Goal: Information Seeking & Learning: Learn about a topic

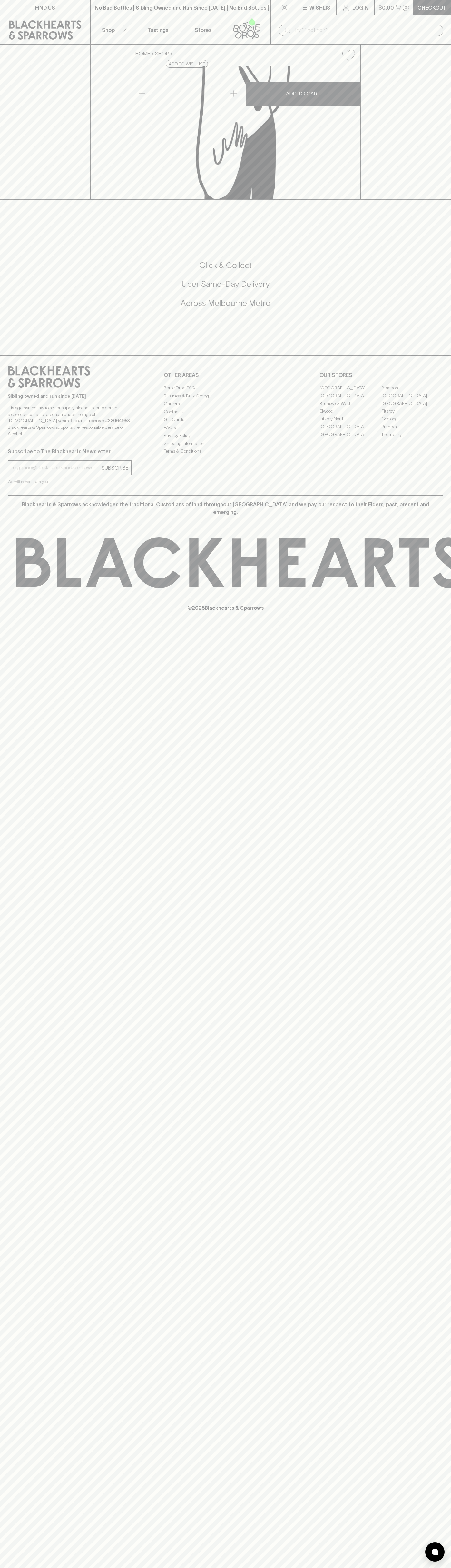
click at [271, 13] on div at bounding box center [284, 7] width 28 height 15
click at [445, 588] on icon at bounding box center [452, 562] width 872 height 50
click at [345, 1567] on html "FIND US | No Bad Bottles | Sibling Owned and Run Since 2006 | No Bad Bottles | …" at bounding box center [225, 784] width 451 height 1568
click at [19, 1123] on div "FIND US | No Bad Bottles | Sibling Owned and Run Since 2006 | No Bad Bottles | …" at bounding box center [225, 784] width 451 height 1568
